Goal: Task Accomplishment & Management: Complete application form

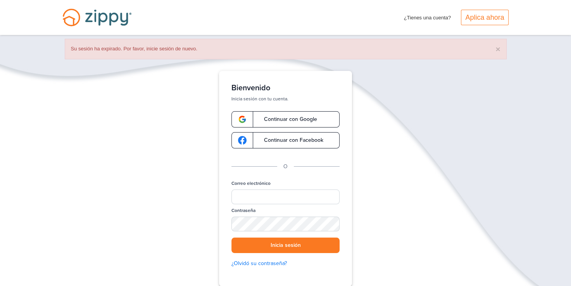
click at [278, 118] on span "Continuar con Google" at bounding box center [286, 119] width 61 height 5
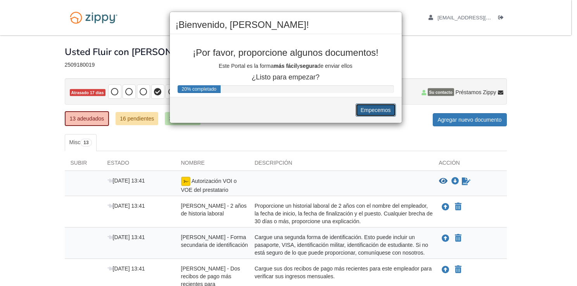
click at [380, 108] on button "Empecemos" at bounding box center [376, 110] width 40 height 13
click at [375, 109] on button "Empecemos" at bounding box center [376, 110] width 40 height 13
click at [535, 92] on div "¡Bienvenido, [PERSON_NAME]! ¡Por favor, proporcione algunos documentos! Este Po…" at bounding box center [288, 143] width 577 height 286
click at [481, 120] on div "¡Bienvenido, [PERSON_NAME]! ¡Por favor, proporcione algunos documentos! Este Po…" at bounding box center [288, 143] width 577 height 286
click at [504, 57] on div "¡Bienvenido, [PERSON_NAME]! ¡Por favor, proporcione algunos documentos! Este Po…" at bounding box center [288, 143] width 577 height 286
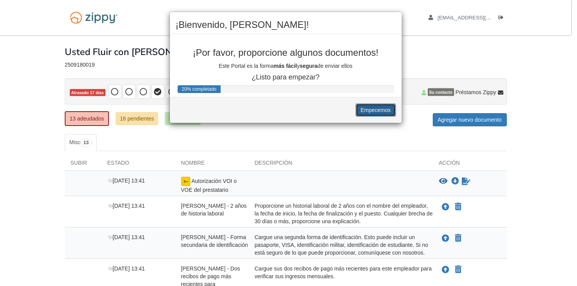
click at [376, 110] on button "Empecemos" at bounding box center [376, 110] width 40 height 13
click at [417, 54] on div "¡Bienvenido, [PERSON_NAME]! ¡Por favor, proporcione algunos documentos! Este Po…" at bounding box center [288, 143] width 577 height 286
